Goal: Task Accomplishment & Management: Use online tool/utility

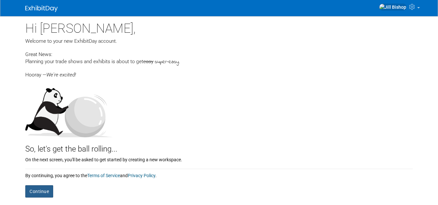
click at [44, 191] on button "Continue" at bounding box center [39, 192] width 28 height 12
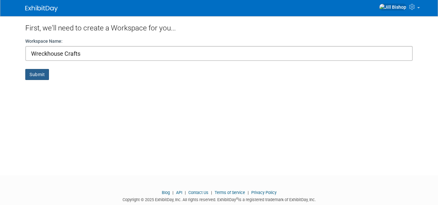
type input "Wreckhouse Crafts"
click at [35, 78] on button "Submit" at bounding box center [37, 74] width 24 height 11
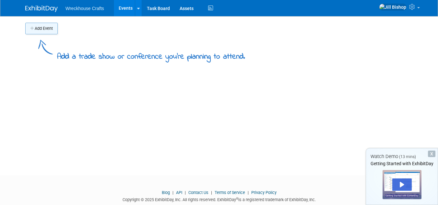
click at [46, 28] on button "Add Event" at bounding box center [41, 29] width 32 height 12
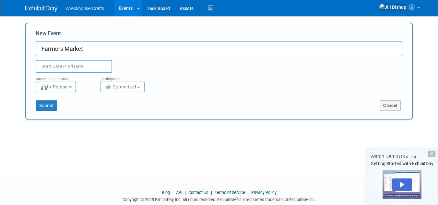
type input "Farmers Market"
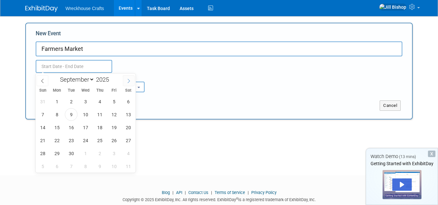
click at [128, 81] on icon at bounding box center [129, 81] width 5 height 5
select select "9"
click at [134, 128] on span "18" at bounding box center [128, 127] width 13 height 13
type input "Oct 18, 2025 to Oct 18, 2025"
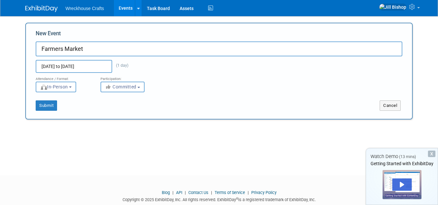
click at [218, 83] on div "Attendance / Format: <img src="https://www.exhibitday.com/Images/Format-InPerso…" at bounding box center [219, 82] width 377 height 19
click at [45, 107] on button "Submit" at bounding box center [46, 106] width 21 height 10
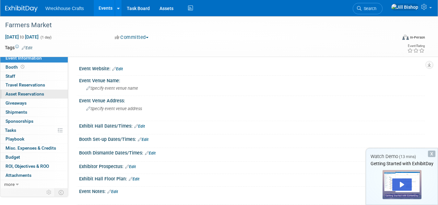
scroll to position [4, 0]
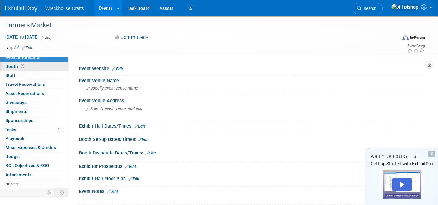
click at [41, 63] on link "Booth" at bounding box center [33, 66] width 67 height 9
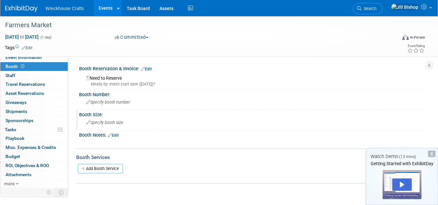
click at [111, 125] on span "Specify booth size" at bounding box center [104, 122] width 37 height 5
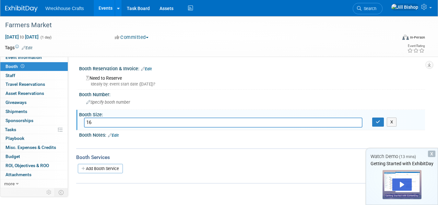
type input "1"
type input "8"
click at [392, 124] on button "X" at bounding box center [392, 122] width 10 height 9
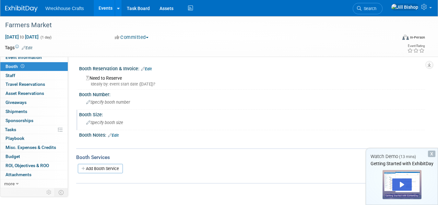
click at [113, 122] on span "Specify booth size" at bounding box center [104, 122] width 37 height 5
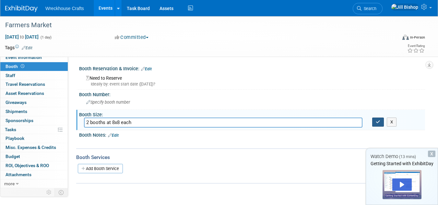
type input "2 booths at 8x8 each"
click at [377, 125] on button "button" at bounding box center [378, 122] width 12 height 9
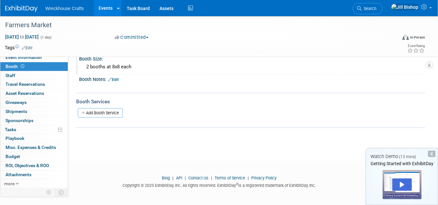
scroll to position [57, 0]
click at [434, 154] on div "X" at bounding box center [431, 154] width 7 height 6
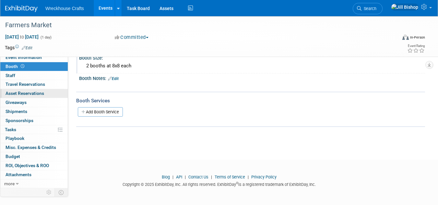
scroll to position [0, 0]
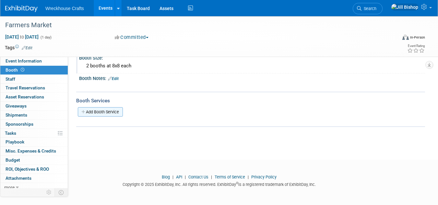
click at [100, 114] on link "Add Booth Service" at bounding box center [100, 111] width 45 height 9
